Goal: Task Accomplishment & Management: Use online tool/utility

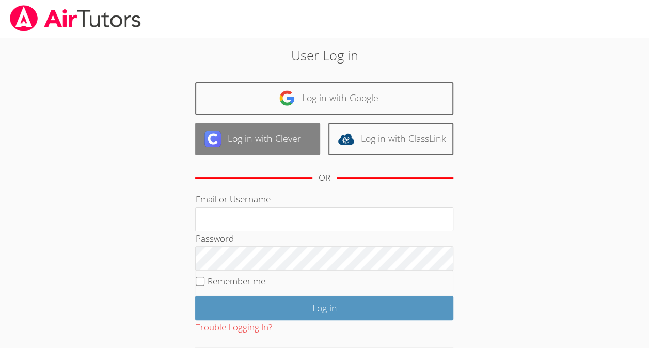
click at [275, 147] on link "Log in with Clever" at bounding box center [257, 139] width 125 height 33
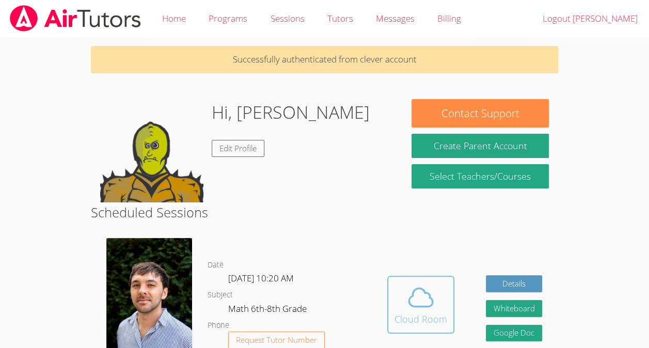
click at [415, 312] on icon at bounding box center [420, 297] width 29 height 29
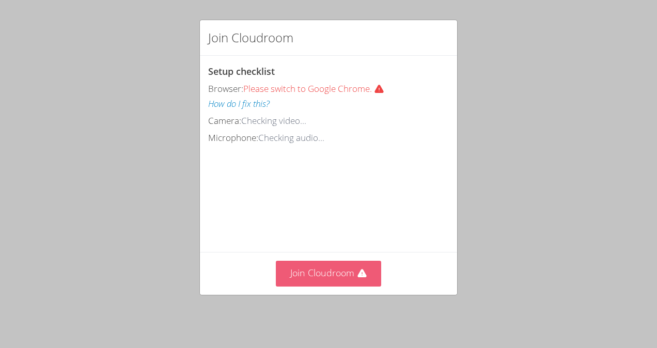
click at [334, 285] on button "Join Cloudroom" at bounding box center [329, 273] width 106 height 25
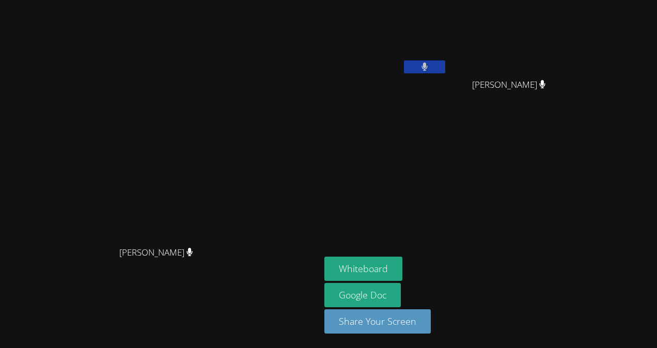
click at [428, 66] on icon at bounding box center [424, 66] width 7 height 9
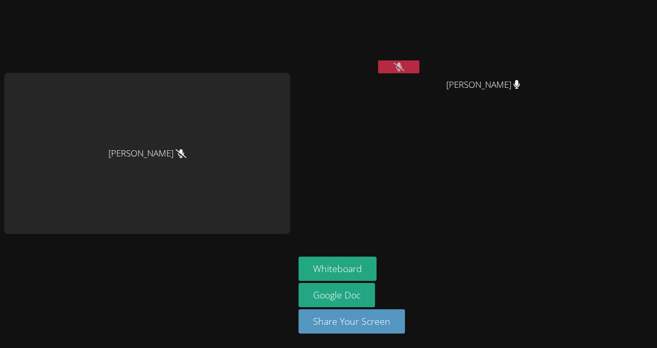
click at [378, 44] on video at bounding box center [360, 38] width 123 height 69
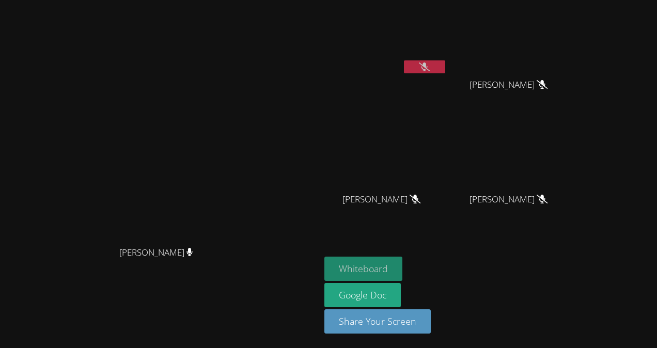
click at [402, 263] on button "Whiteboard" at bounding box center [363, 269] width 78 height 24
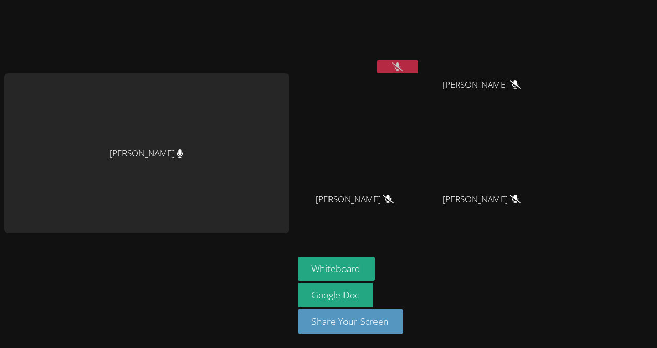
click at [589, 89] on div "[PERSON_NAME] [PERSON_NAME] [PERSON_NAME] [PERSON_NAME] [PERSON_NAME] [PERSON_N…" at bounding box center [328, 174] width 657 height 348
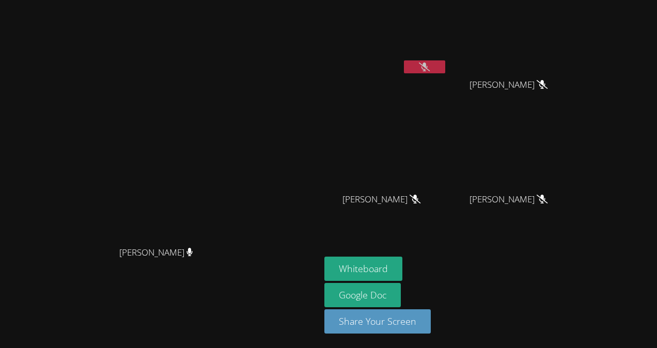
click at [430, 66] on icon at bounding box center [424, 66] width 11 height 9
click at [428, 64] on icon at bounding box center [424, 66] width 7 height 9
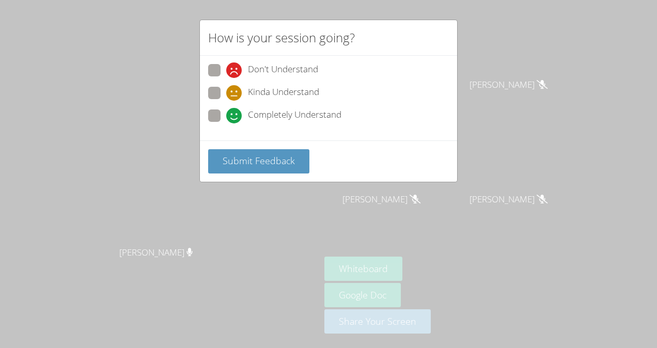
click at [322, 121] on span "Completely Understand" at bounding box center [294, 115] width 93 height 15
click at [235, 118] on input "Completely Understand" at bounding box center [230, 114] width 9 height 9
radio input "true"
click at [275, 169] on button "Submit Feedback" at bounding box center [258, 161] width 101 height 24
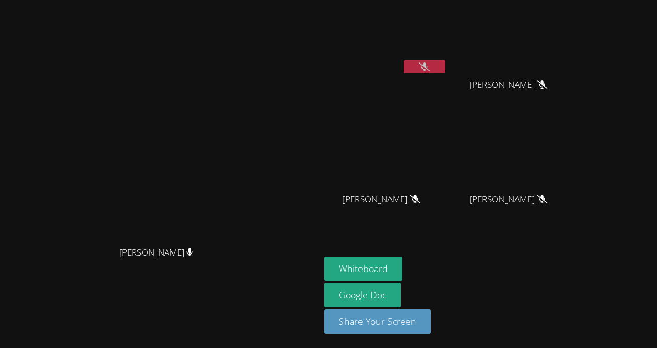
click at [574, 186] on video at bounding box center [512, 153] width 123 height 69
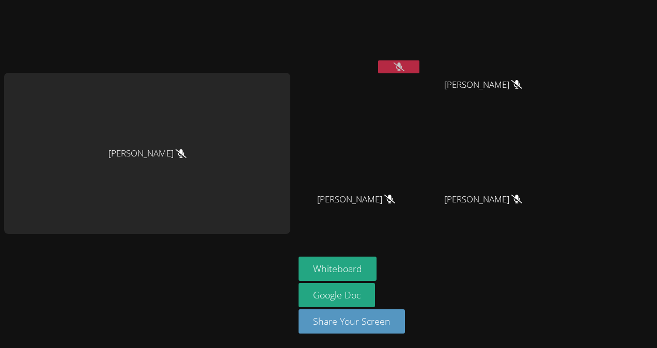
click at [404, 66] on icon at bounding box center [399, 66] width 11 height 9
click at [410, 57] on video at bounding box center [360, 38] width 123 height 69
click at [402, 71] on icon at bounding box center [399, 66] width 7 height 9
